Goal: Task Accomplishment & Management: Manage account settings

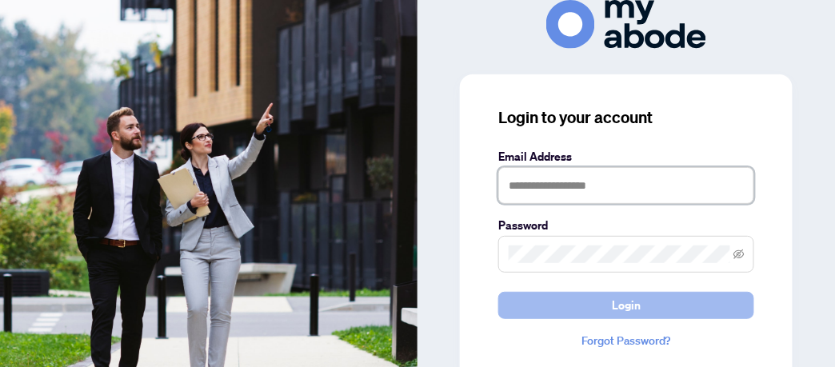
type input "**********"
click at [629, 299] on span "Login" at bounding box center [626, 306] width 29 height 26
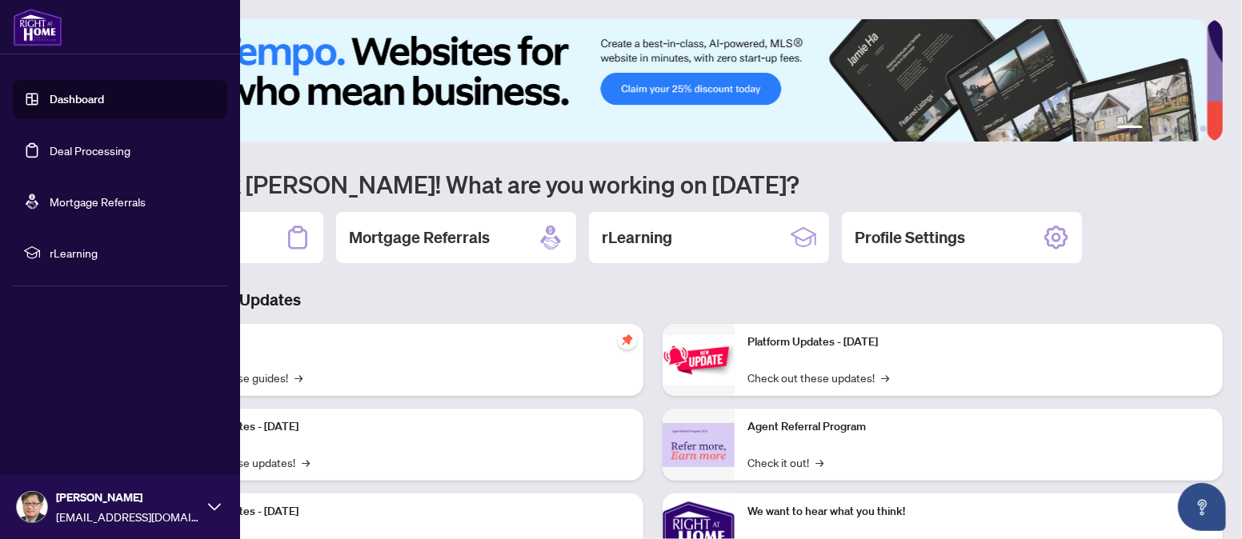
click at [58, 143] on link "Deal Processing" at bounding box center [90, 150] width 81 height 14
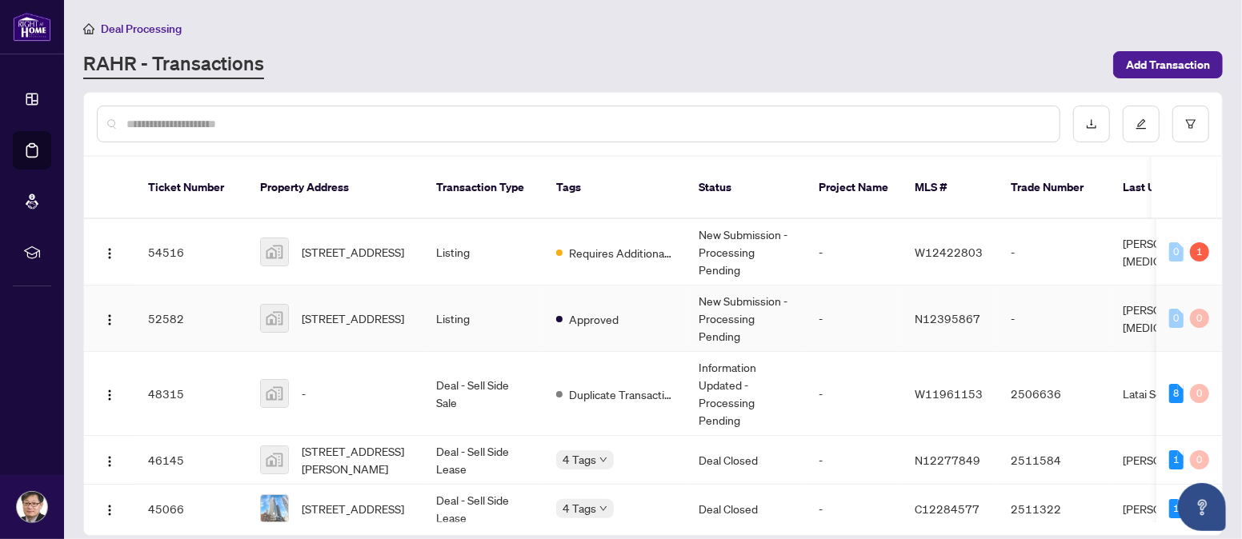
scroll to position [284, 0]
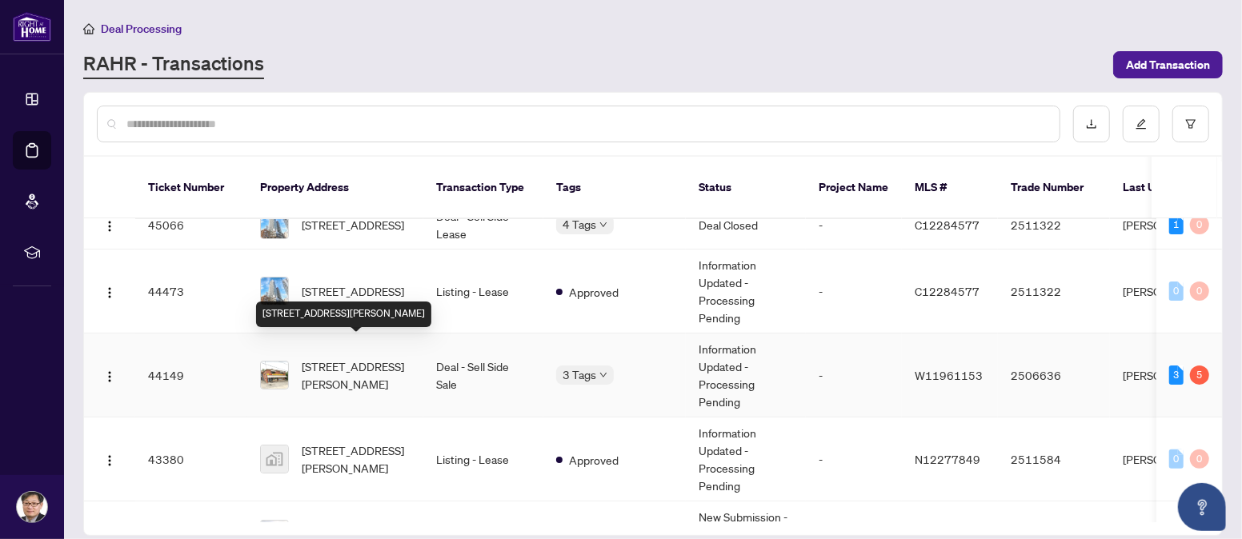
click at [372, 358] on span "[STREET_ADDRESS][PERSON_NAME]" at bounding box center [356, 375] width 109 height 35
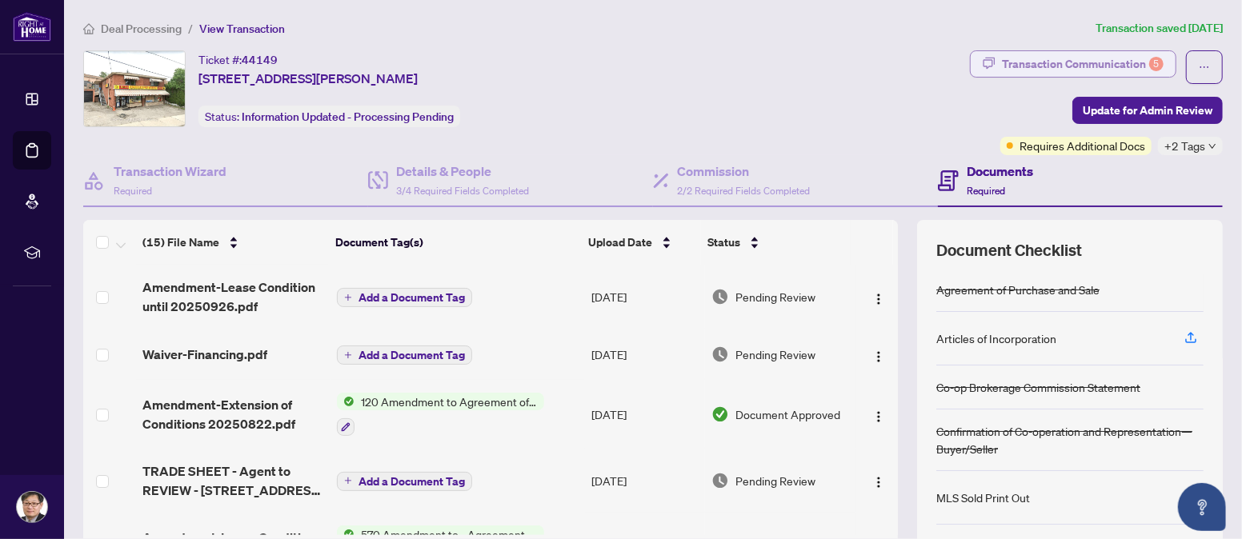
click at [1091, 57] on div "Transaction Communication 5" at bounding box center [1083, 64] width 162 height 26
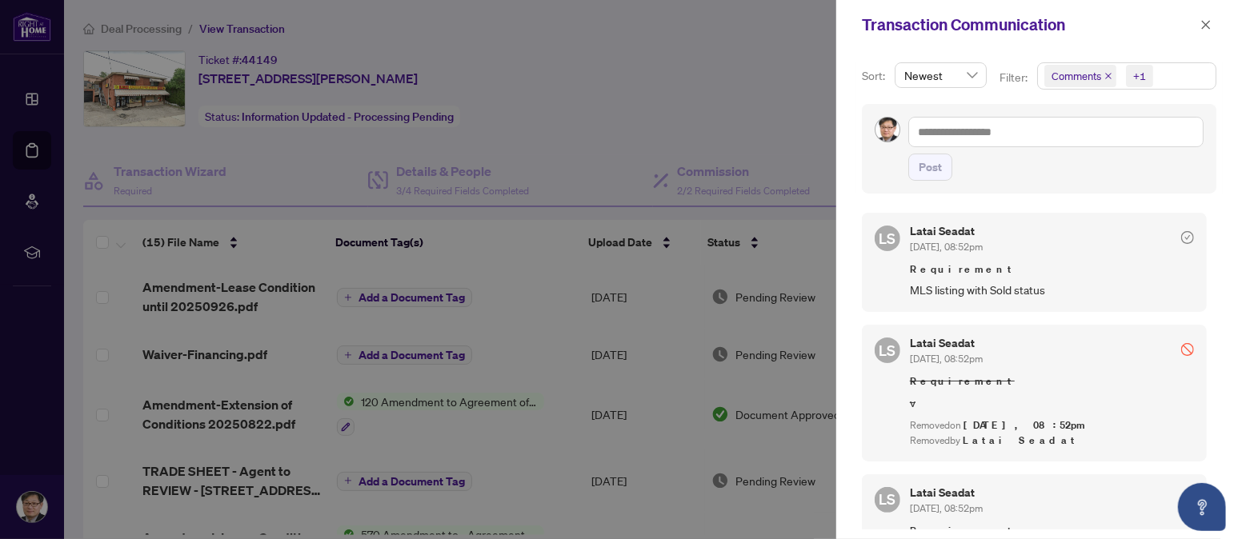
scroll to position [286, 0]
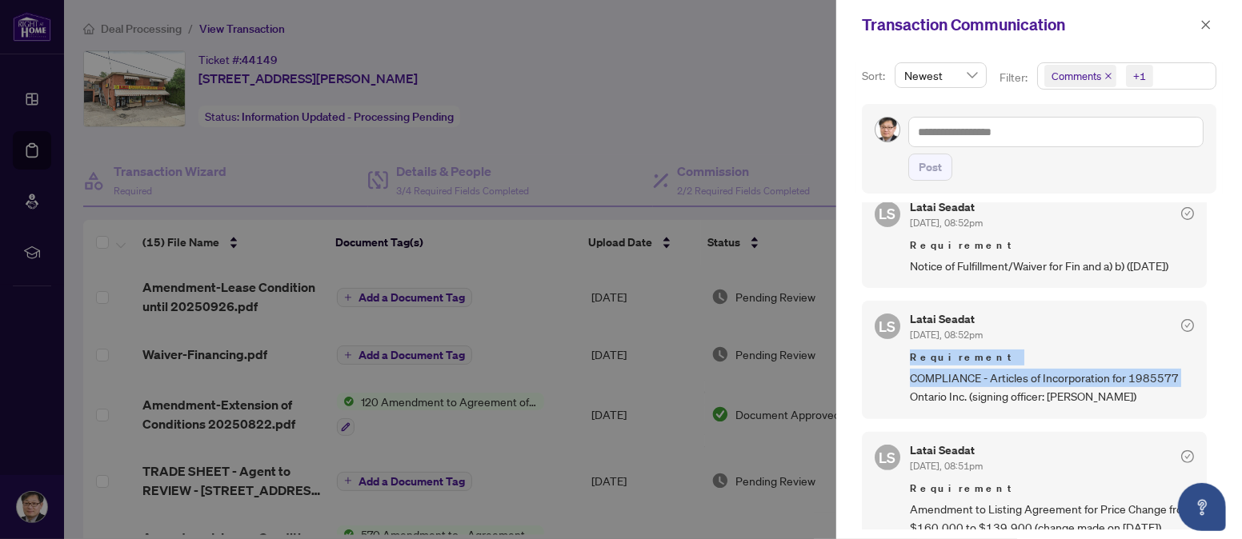
drag, startPoint x: 1206, startPoint y: 331, endPoint x: 1206, endPoint y: 394, distance: 62.4
click at [1207, 382] on div "[PERSON_NAME] Seadat [DATE], 08:52pm Requirement MLS listing with Sold status […" at bounding box center [1039, 366] width 354 height 326
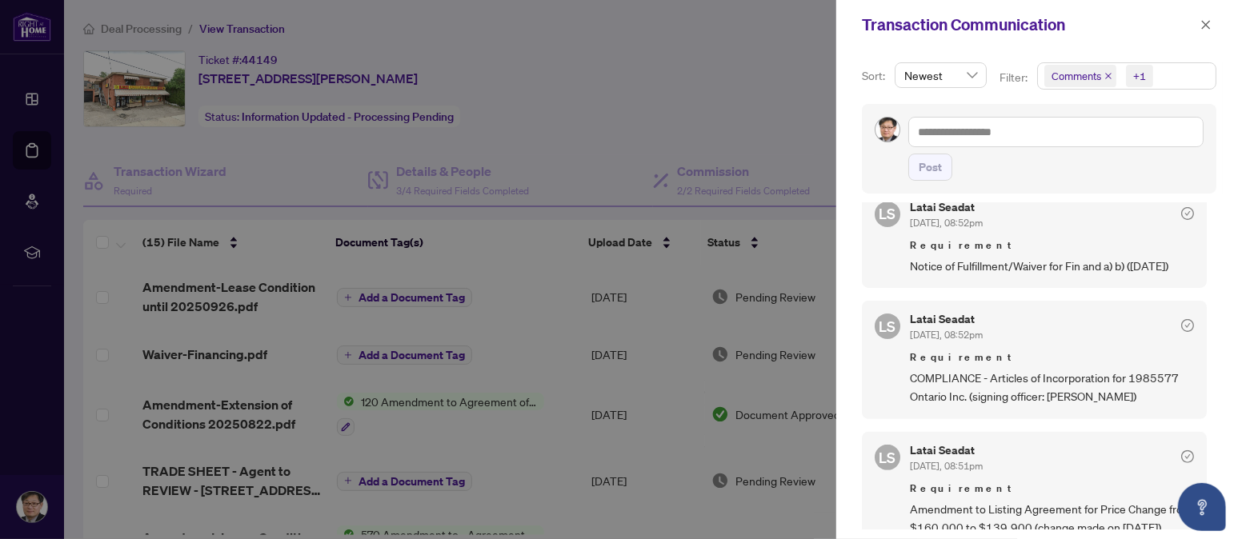
click at [1206, 425] on div "[PERSON_NAME] Seadat [DATE], 08:52pm Requirement MLS listing with Sold status […" at bounding box center [1039, 366] width 354 height 326
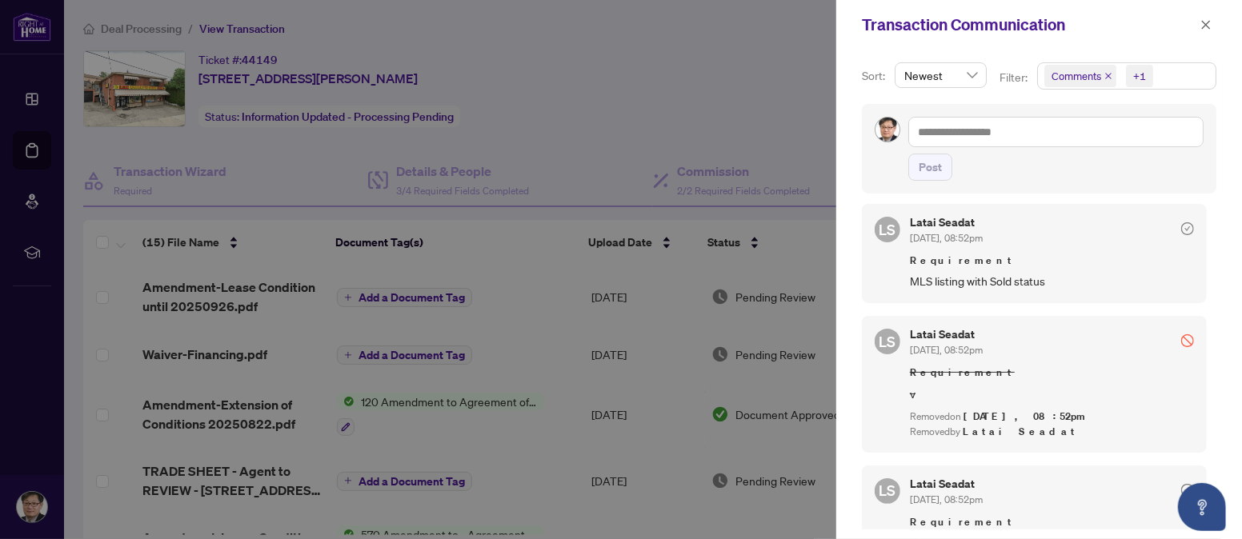
scroll to position [0, 0]
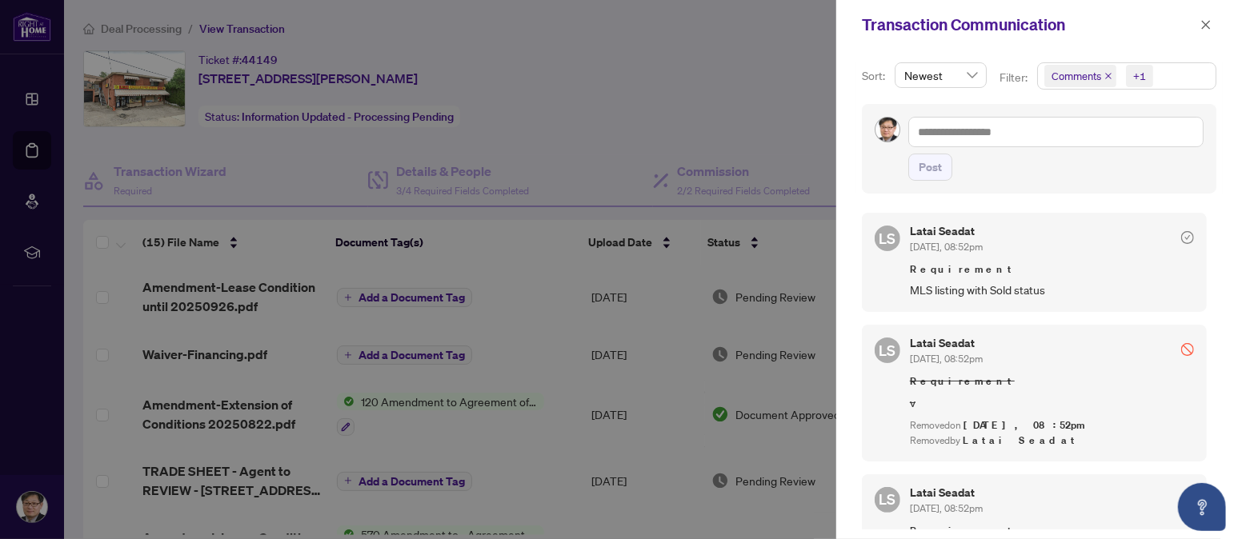
click at [723, 76] on div at bounding box center [621, 269] width 1242 height 539
click at [1202, 23] on icon "close" at bounding box center [1205, 24] width 11 height 11
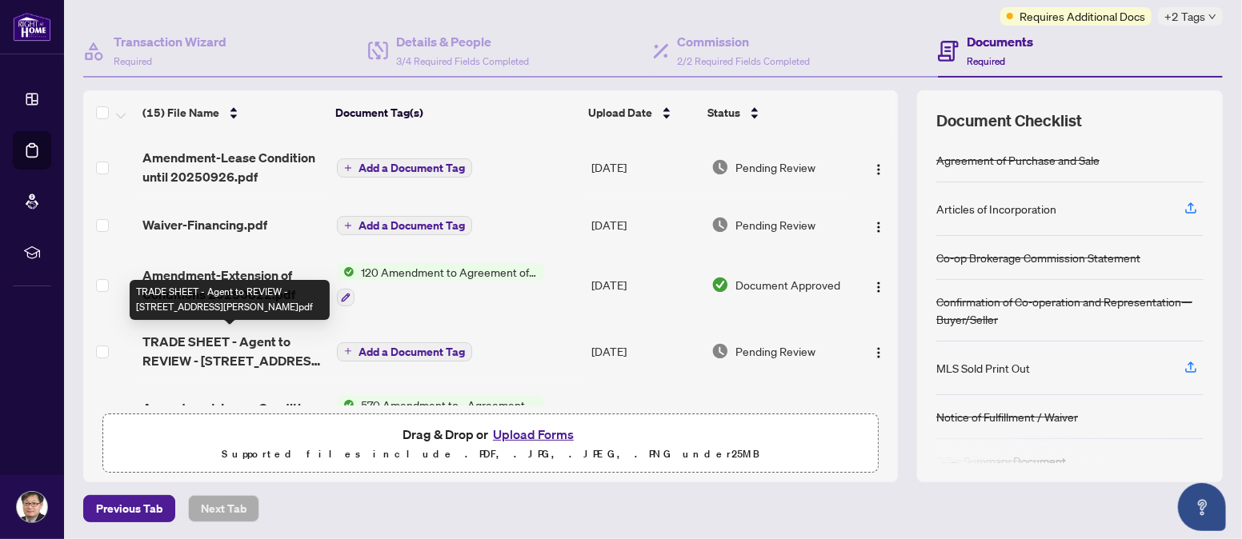
click at [210, 345] on span "TRADE SHEET - Agent to REVIEW - [STREET_ADDRESS][PERSON_NAME]pdf" at bounding box center [233, 351] width 182 height 38
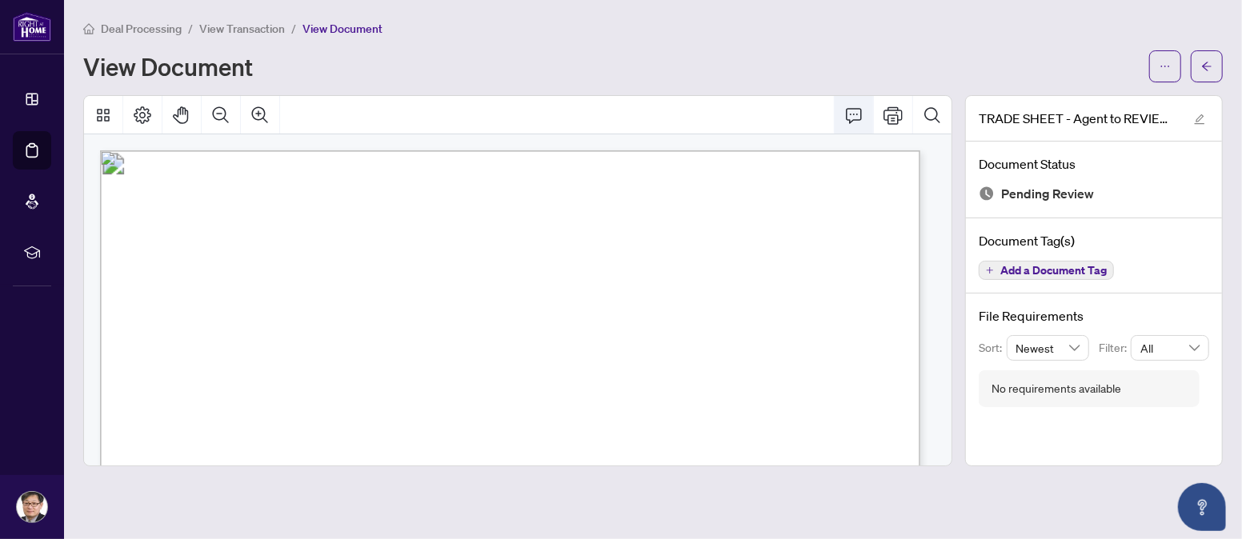
click at [862, 114] on icon "Comment" at bounding box center [854, 115] width 16 height 15
click at [105, 116] on icon "Thumbnails" at bounding box center [103, 115] width 19 height 19
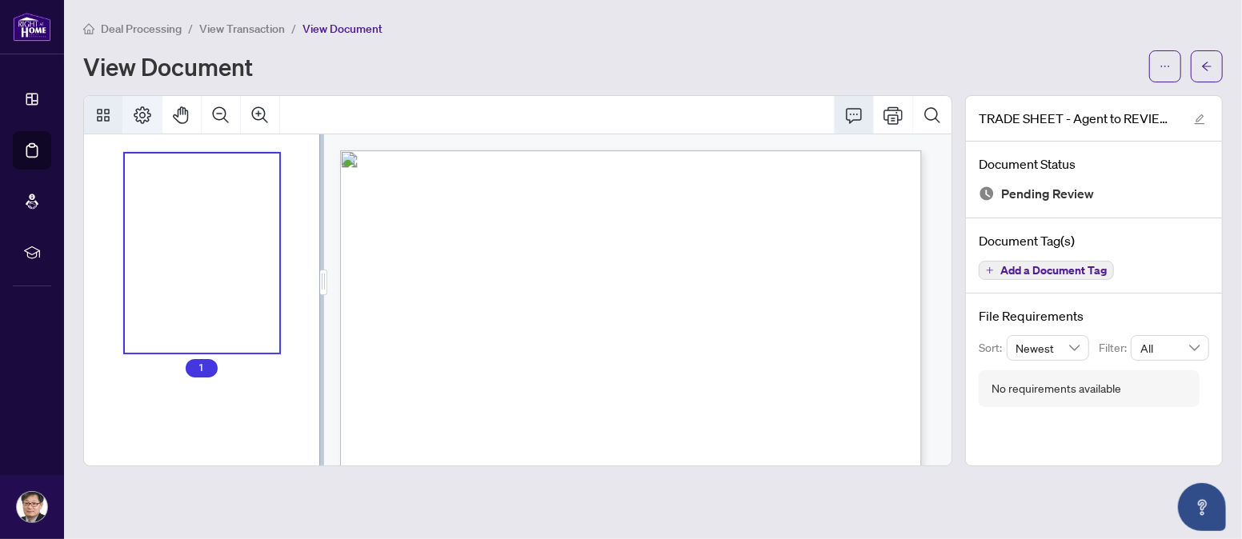
click at [133, 109] on icon "Page Layout" at bounding box center [142, 115] width 19 height 19
drag, startPoint x: 1026, startPoint y: 21, endPoint x: 1039, endPoint y: 24, distance: 13.2
click at [1025, 20] on div "Deal Processing / View Transaction / View Document" at bounding box center [652, 28] width 1139 height 18
click at [1162, 54] on span "button" at bounding box center [1164, 67] width 11 height 26
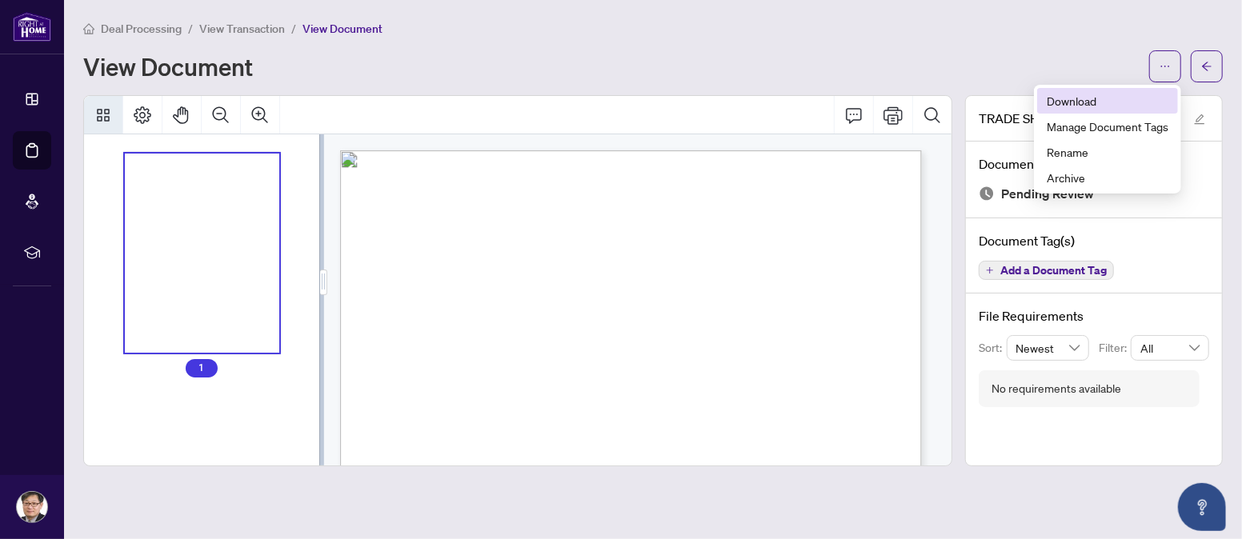
click at [1085, 101] on span "Download" at bounding box center [1108, 101] width 122 height 18
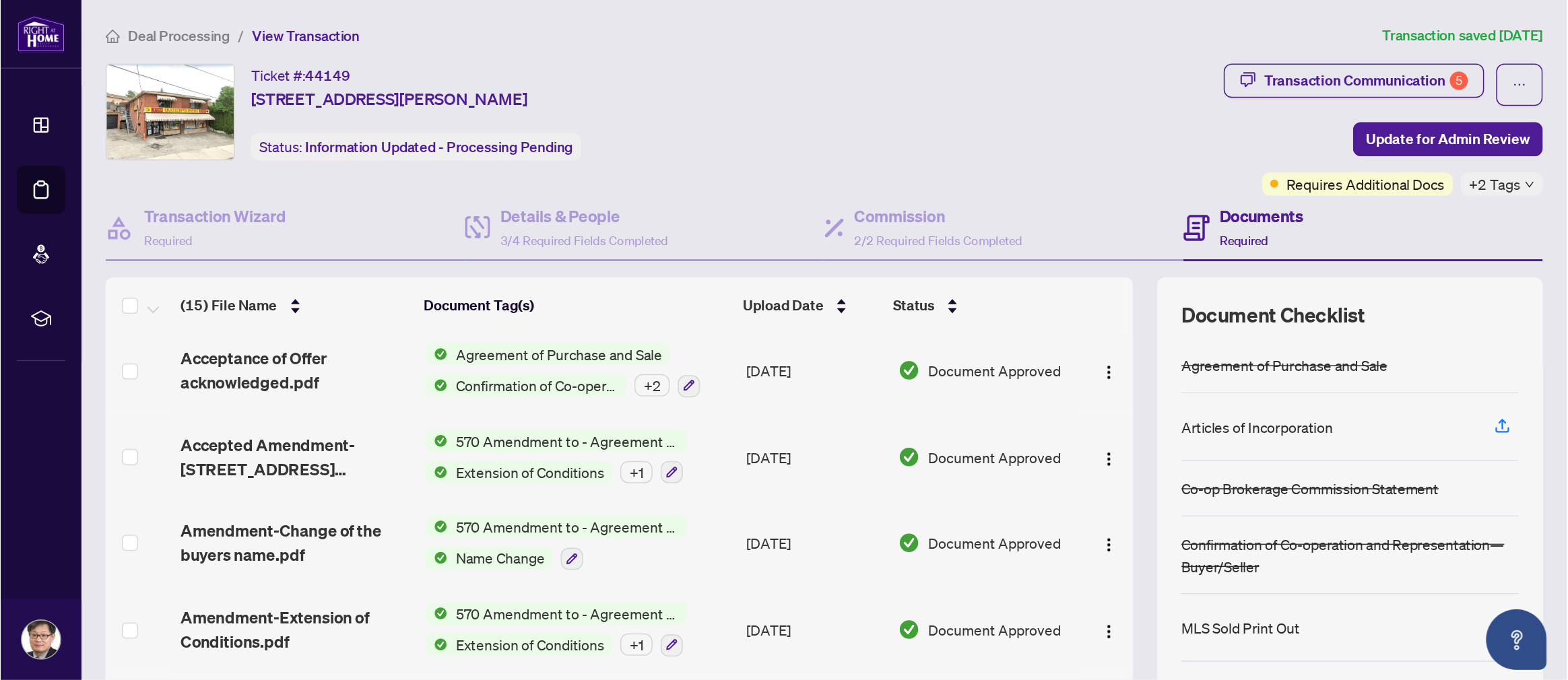
scroll to position [612, 0]
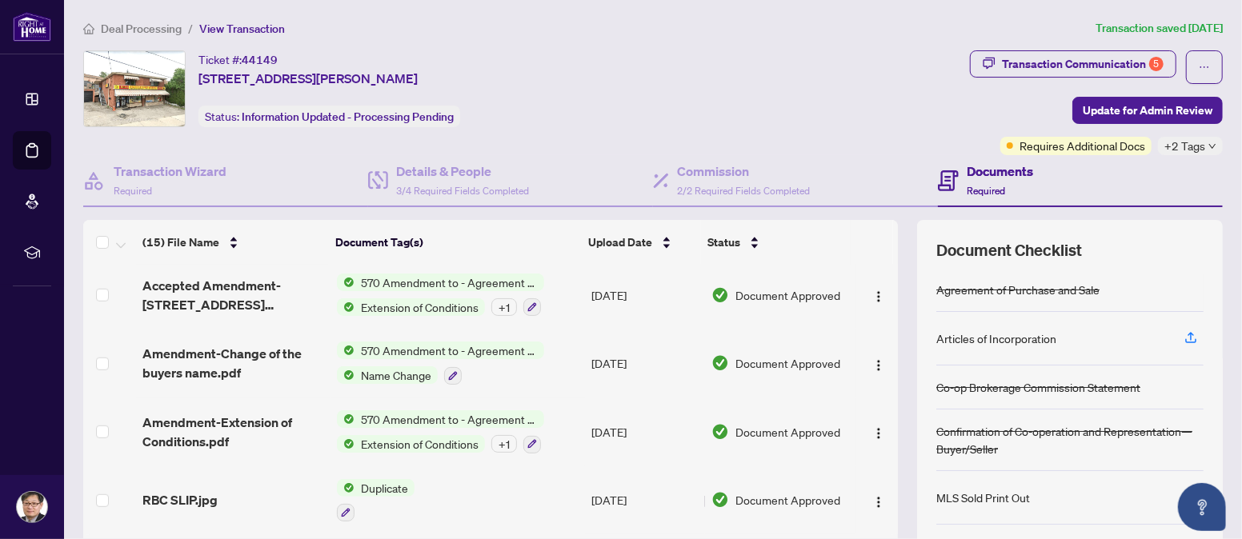
click at [973, 165] on h4 "Documents" at bounding box center [1000, 171] width 66 height 19
click at [788, 111] on div "Ticket #: 44149 [STREET_ADDRESS][PERSON_NAME] Status: Information Updated - Pro…" at bounding box center [523, 88] width 880 height 77
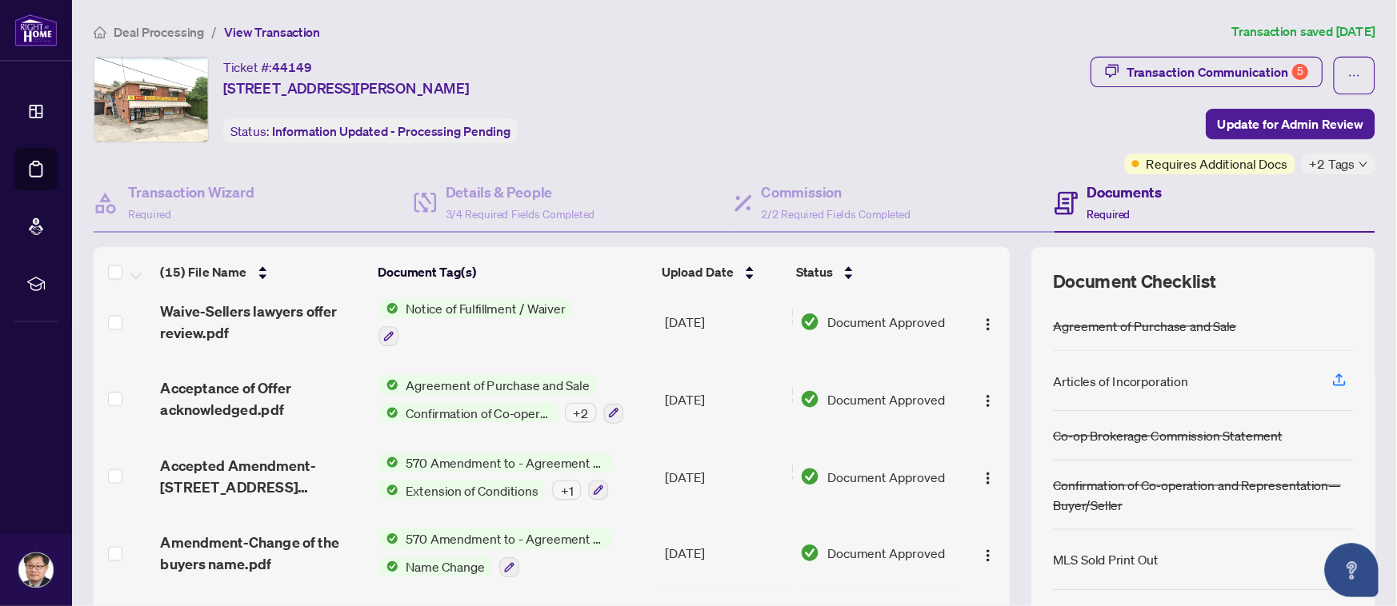
scroll to position [0, 0]
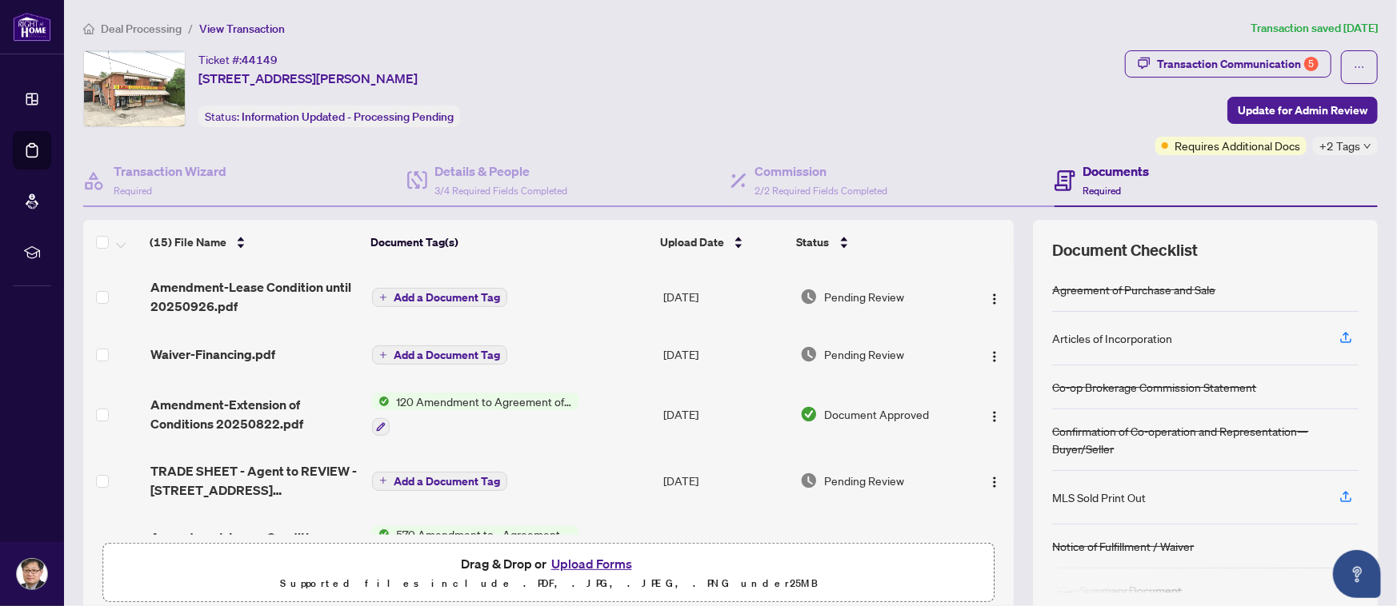
click at [569, 538] on button "Upload Forms" at bounding box center [591, 564] width 90 height 21
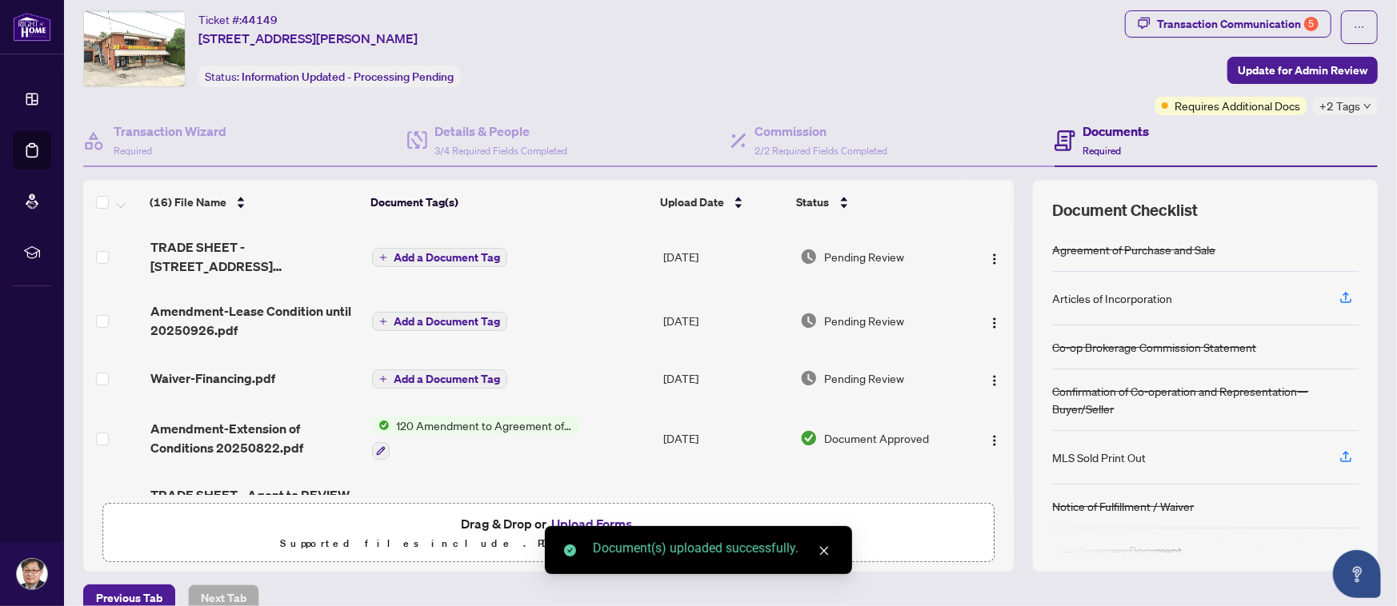
scroll to position [62, 0]
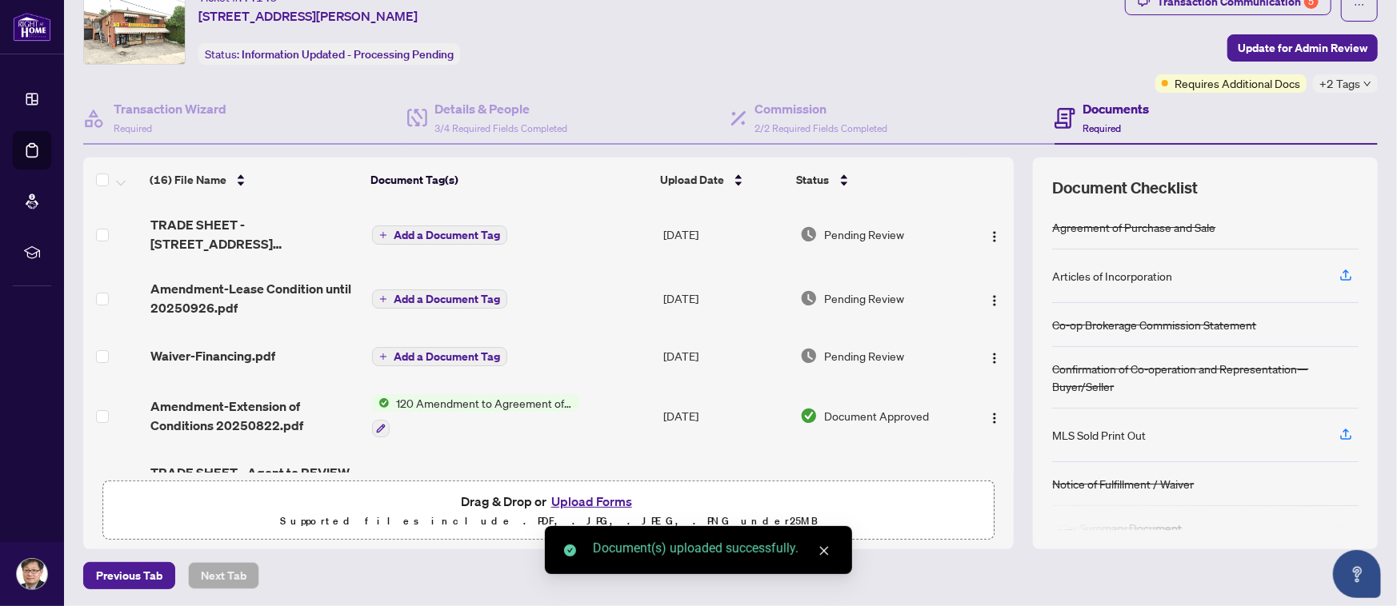
click at [594, 497] on button "Upload Forms" at bounding box center [591, 501] width 90 height 21
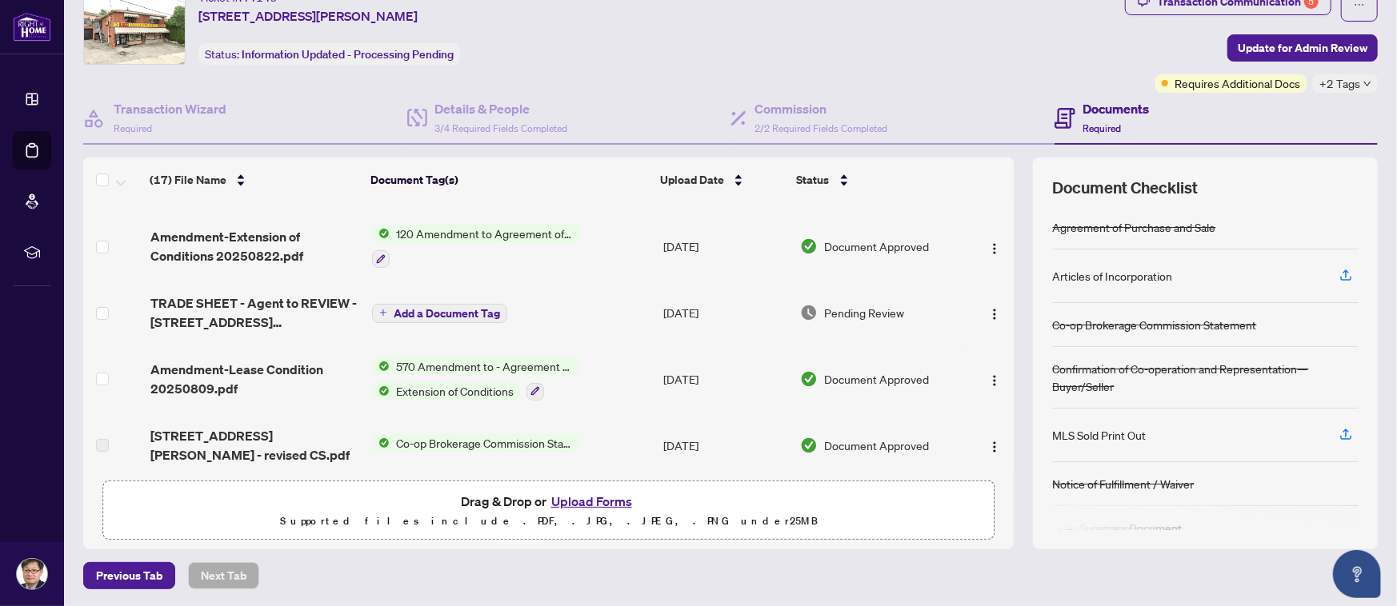
scroll to position [0, 0]
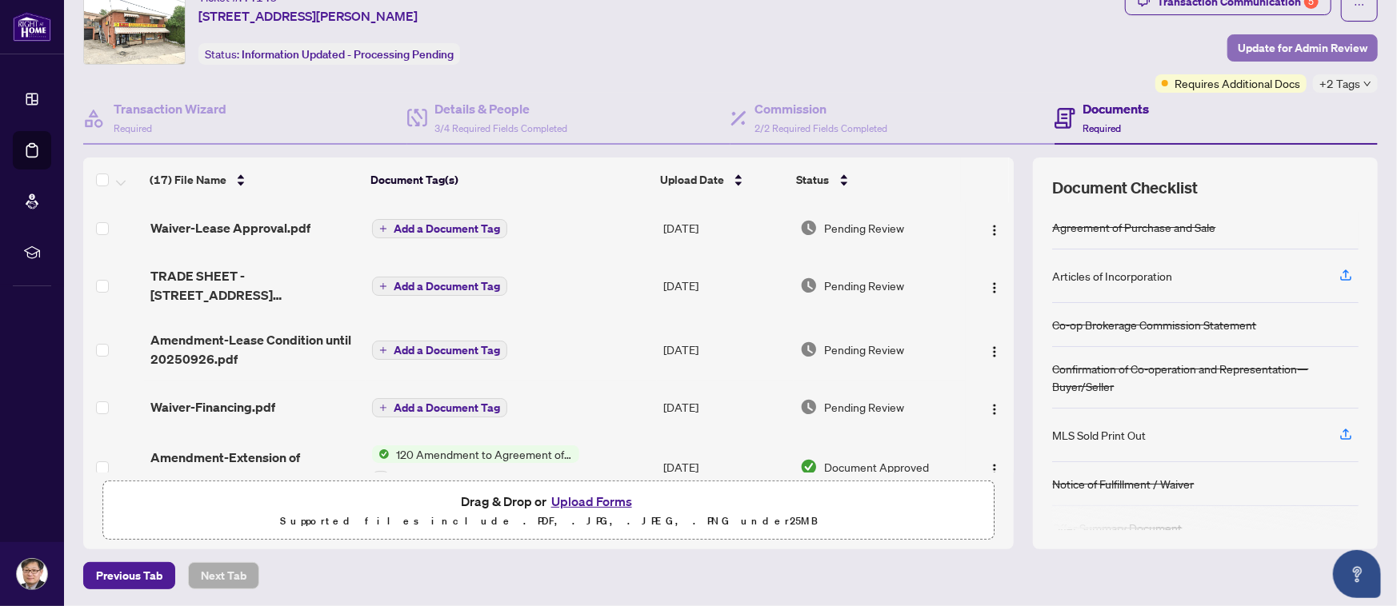
click at [1241, 50] on span "Update for Admin Review" at bounding box center [1303, 48] width 130 height 26
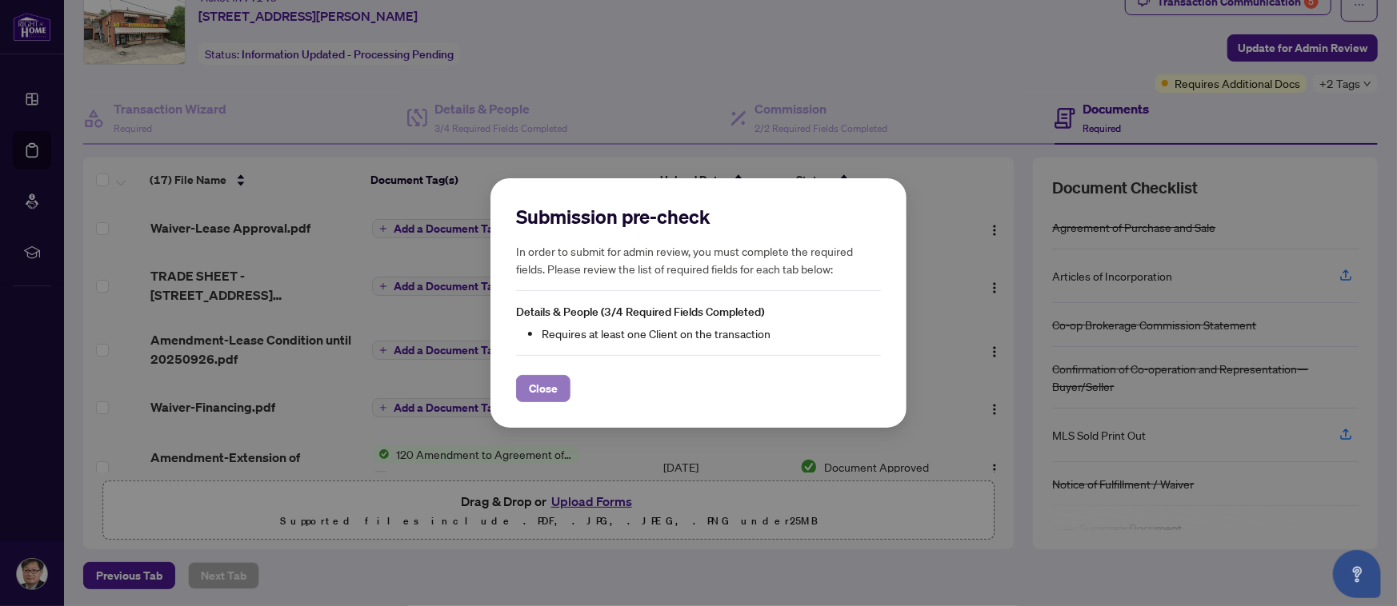
click at [540, 382] on span "Close" at bounding box center [543, 389] width 29 height 26
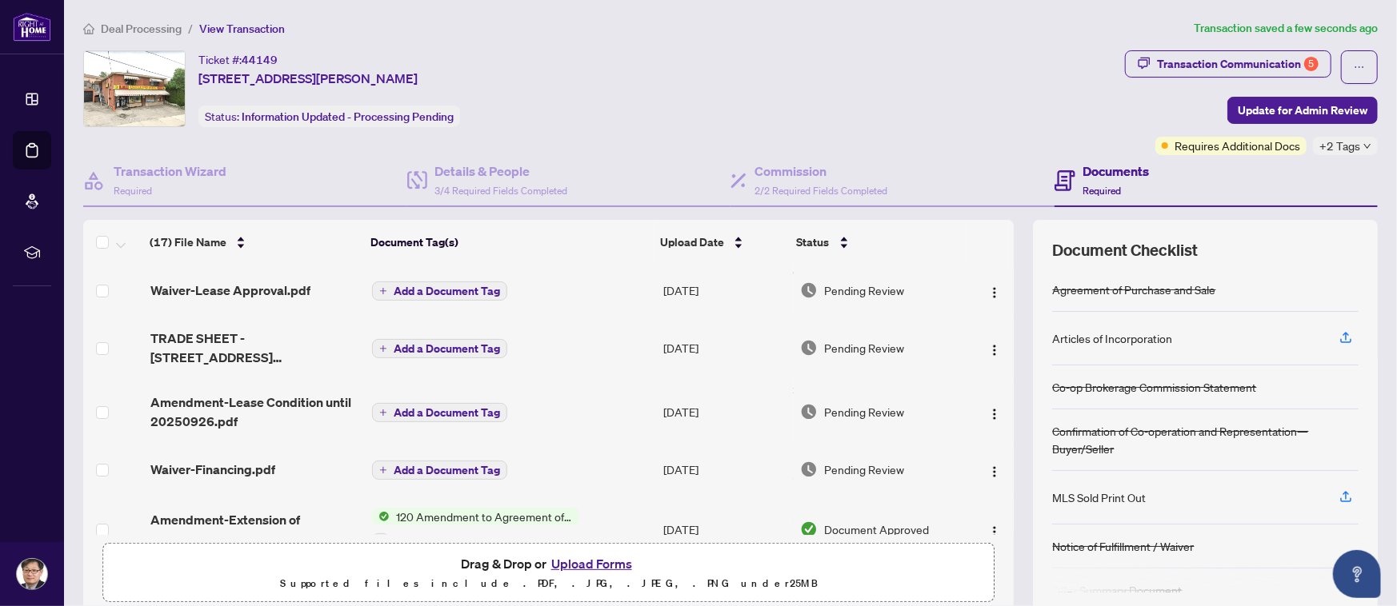
click at [1041, 2] on main "Deal Processing / View Transaction Transaction saved a few seconds ago Ticket #…" at bounding box center [730, 303] width 1333 height 606
